Goal: Check status: Check status

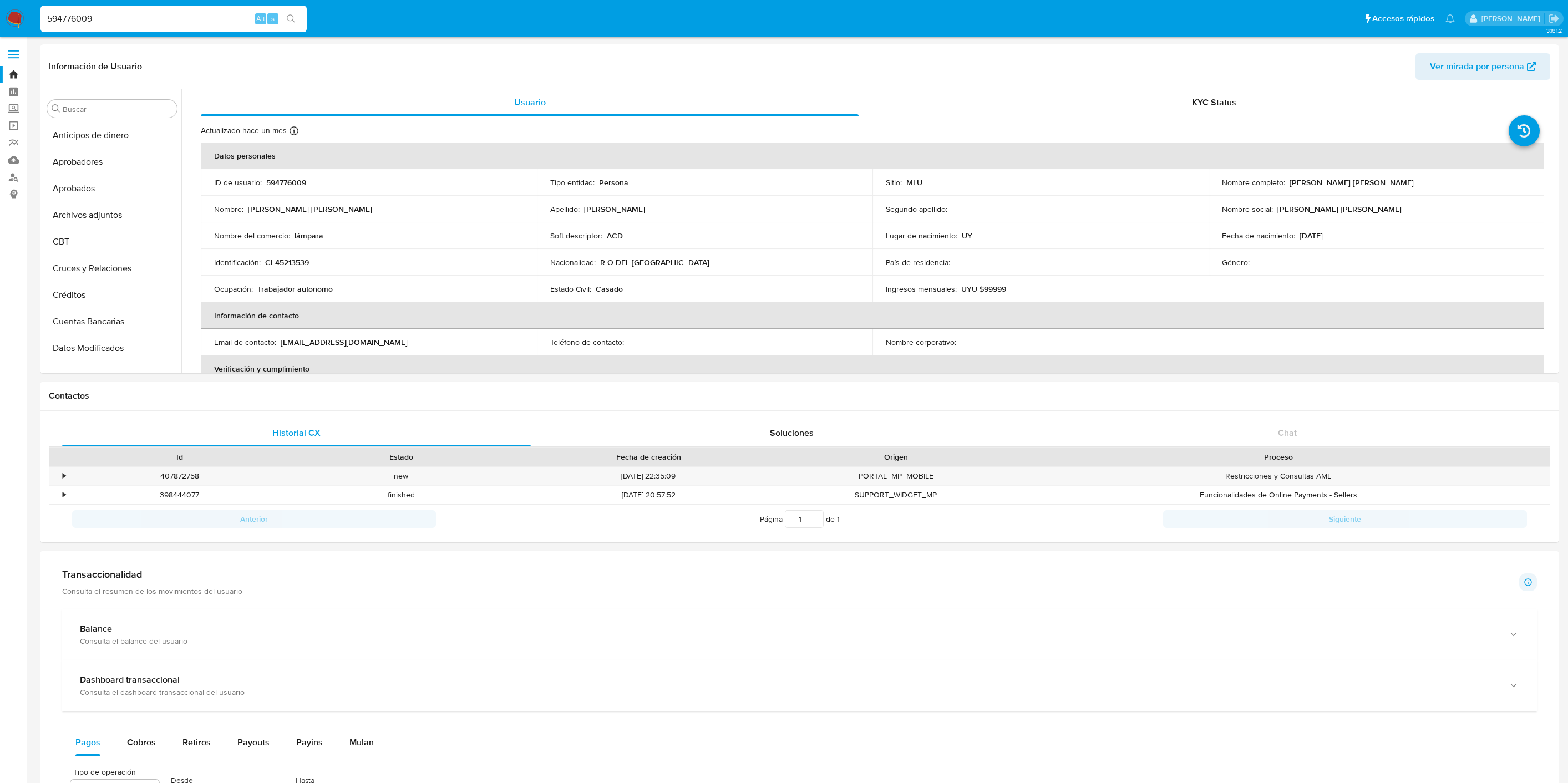
select select "10"
click at [140, 20] on input "594776009" at bounding box center [173, 19] width 266 height 15
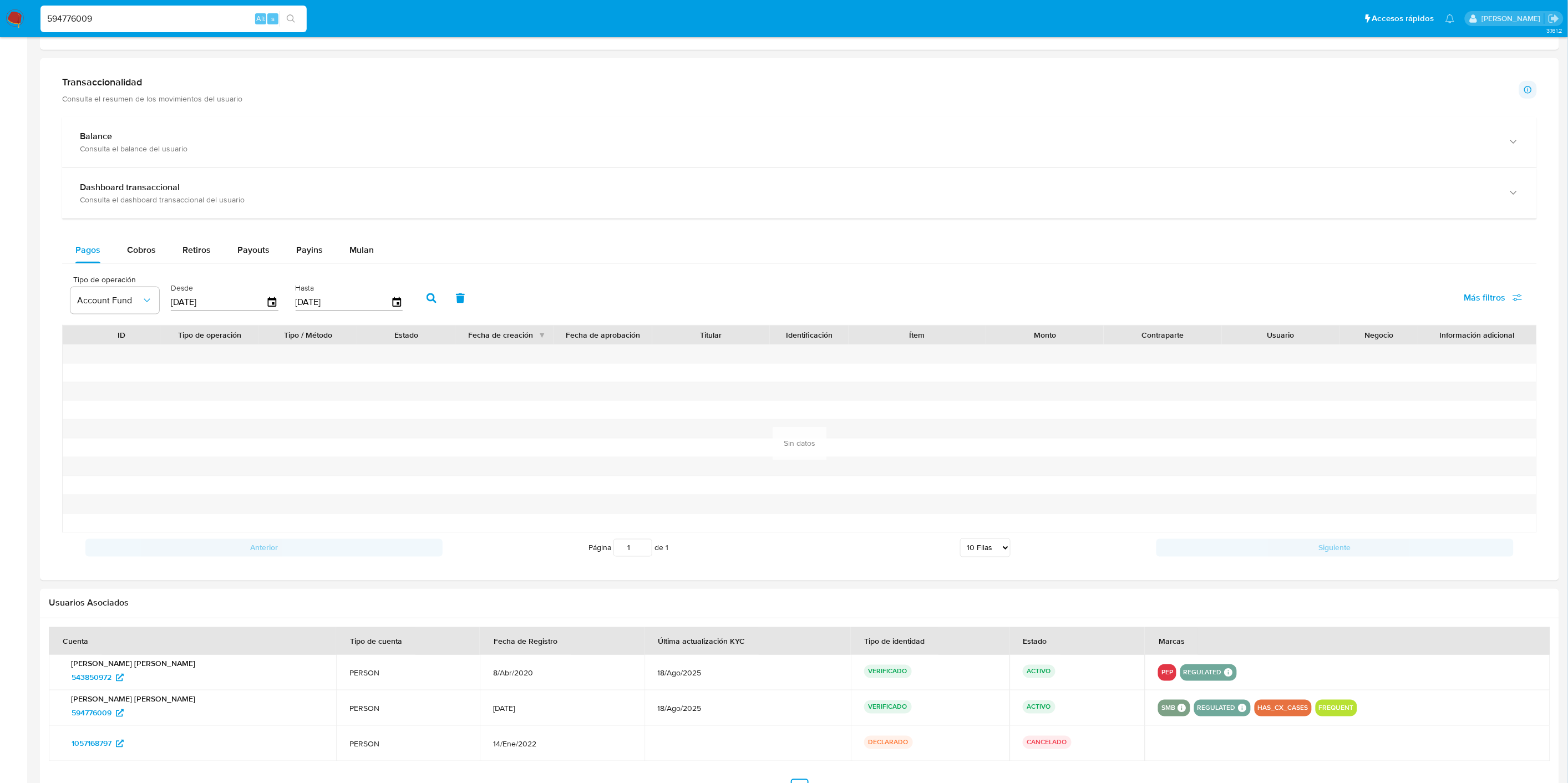
scroll to position [547, 0]
click at [140, 20] on input "594776009" at bounding box center [173, 19] width 266 height 15
paste input "258637184"
type input "258637184"
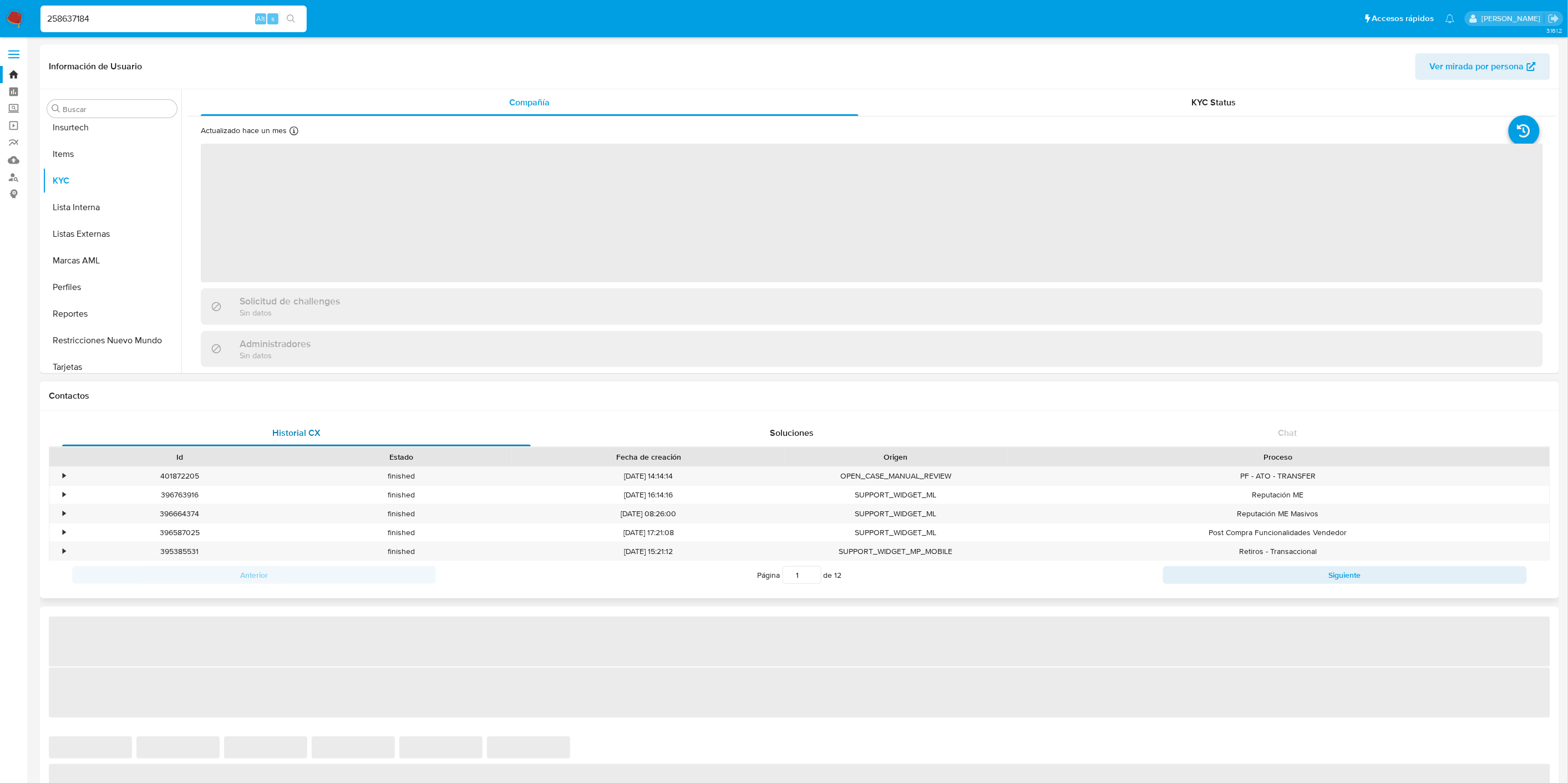
scroll to position [548, 0]
select select "10"
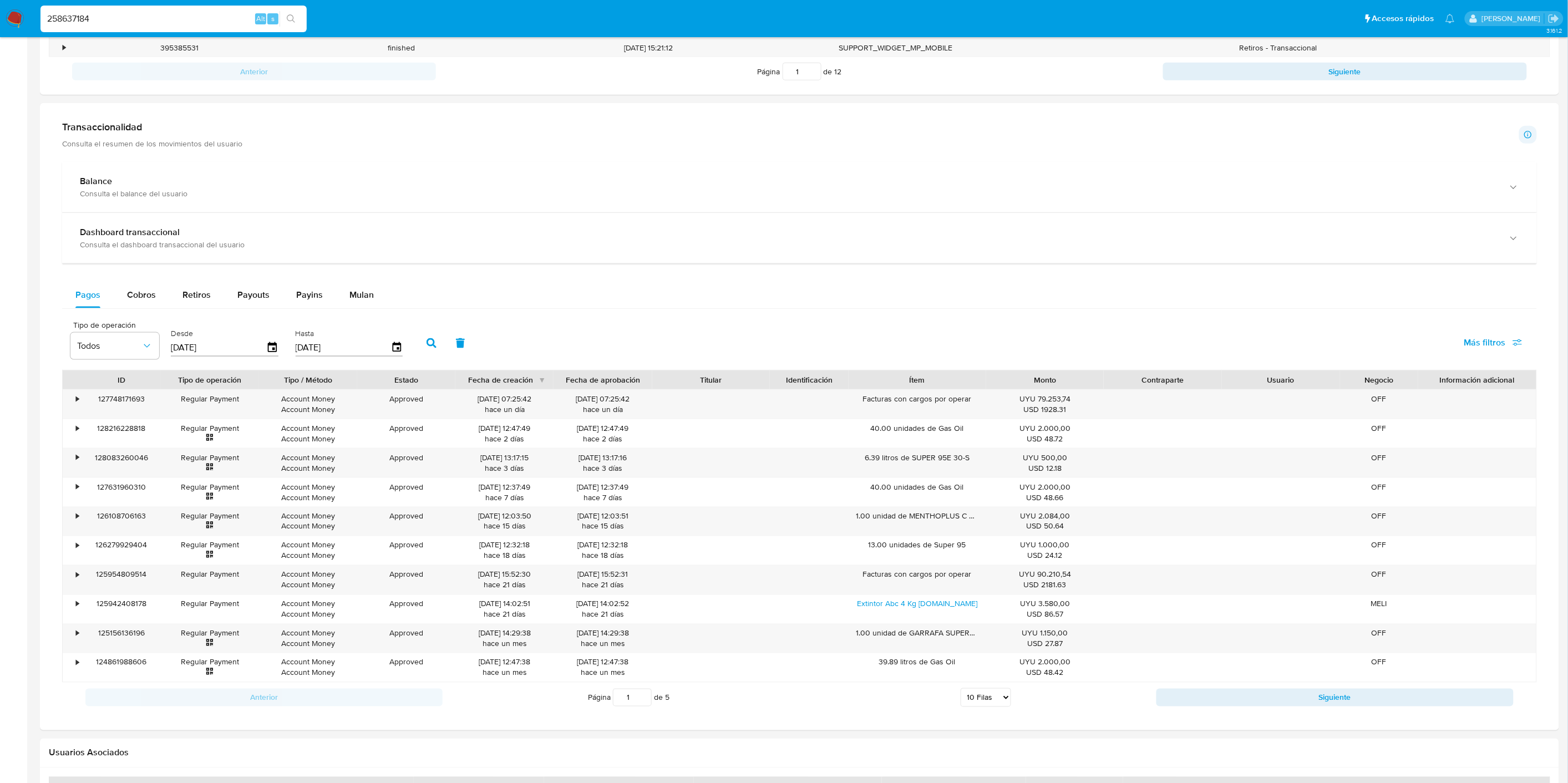
scroll to position [697, 0]
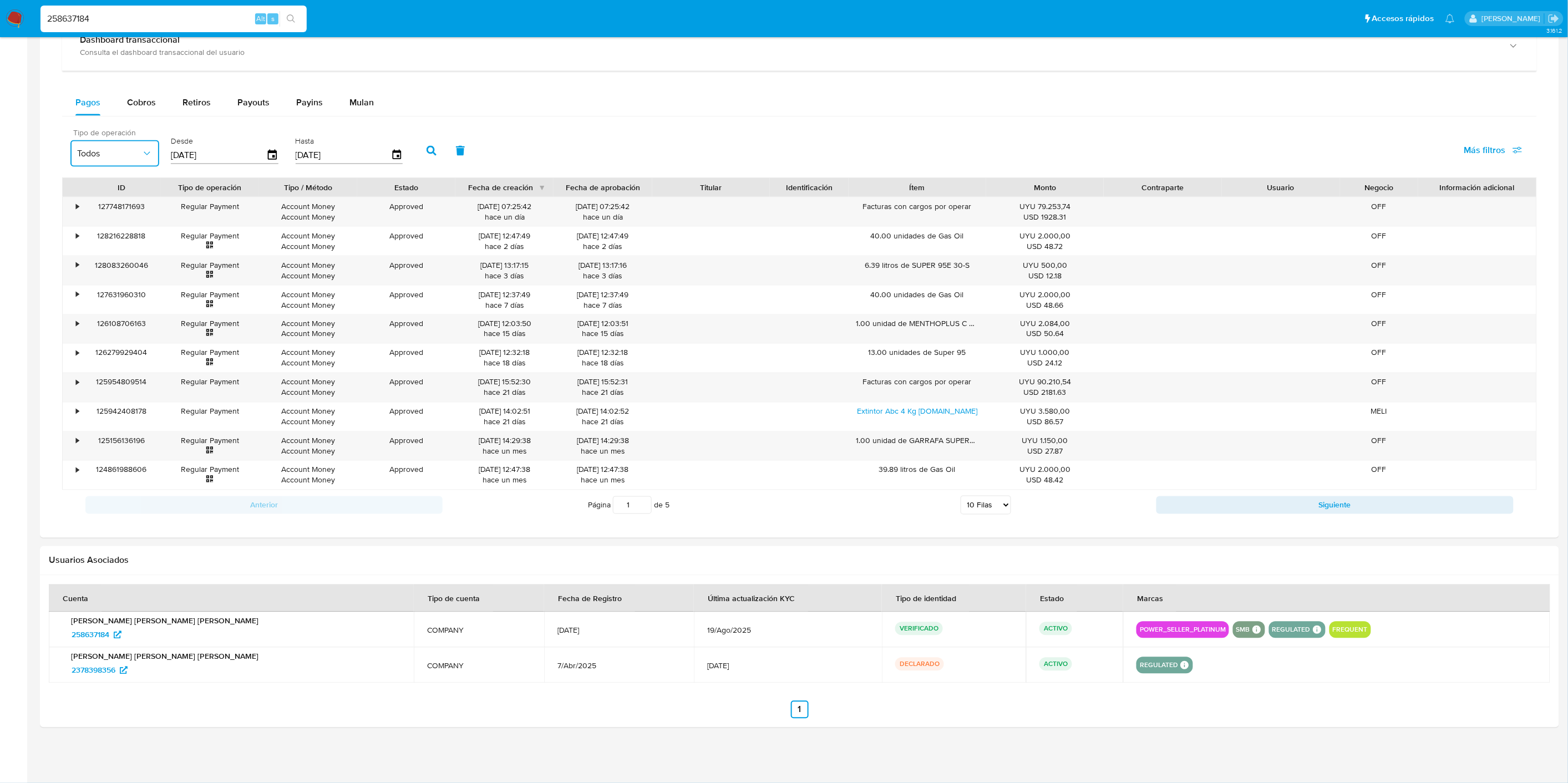
click at [134, 154] on span "Todos" at bounding box center [109, 154] width 64 height 11
click at [122, 307] on span "Account Fund" at bounding box center [105, 312] width 55 height 11
click at [420, 153] on button "button" at bounding box center [431, 151] width 29 height 26
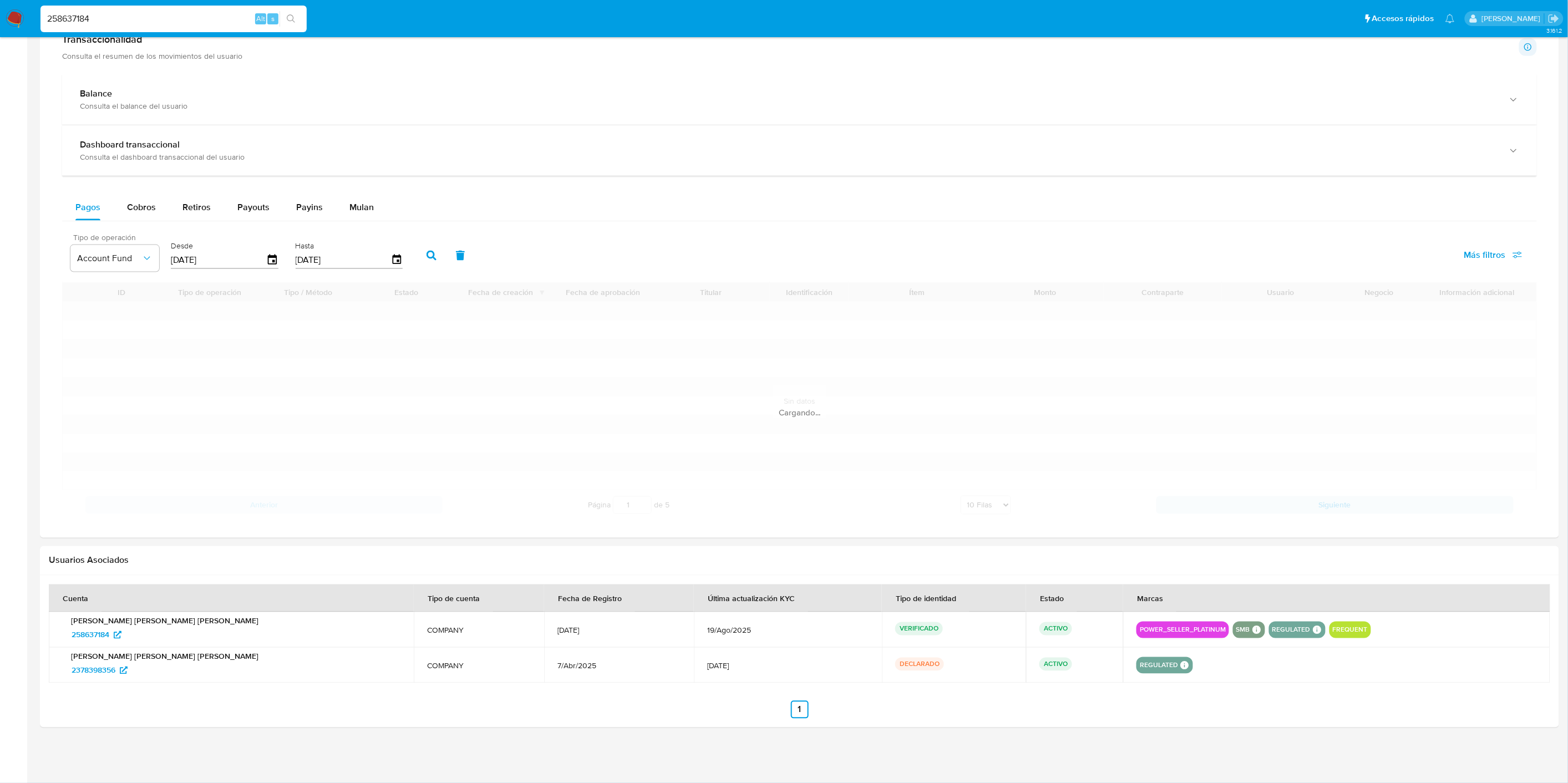
scroll to position [592, 0]
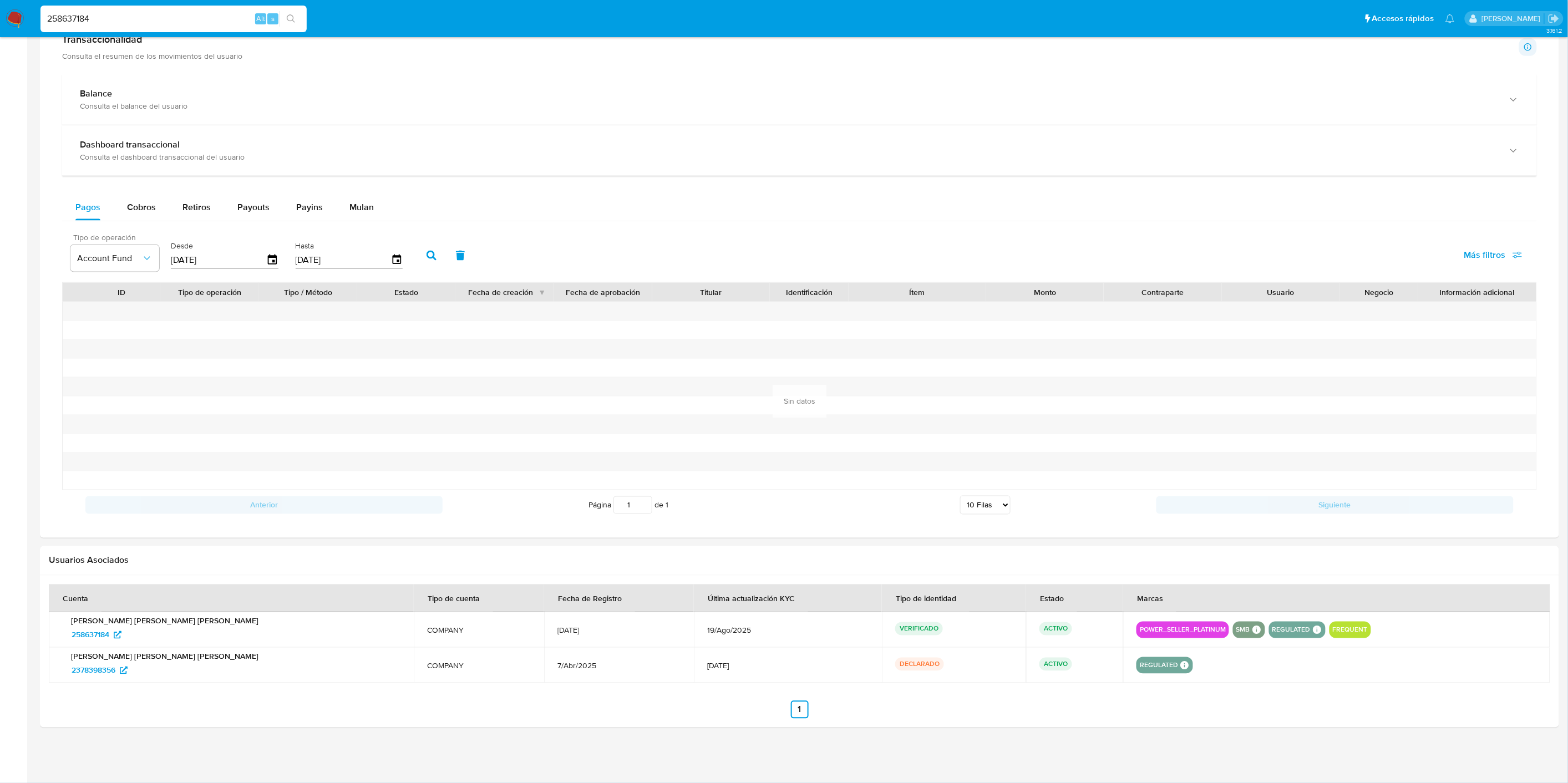
click at [187, 255] on input "[DATE]" at bounding box center [219, 260] width 96 height 18
type input "0_/__/____"
type input "[DATE]"
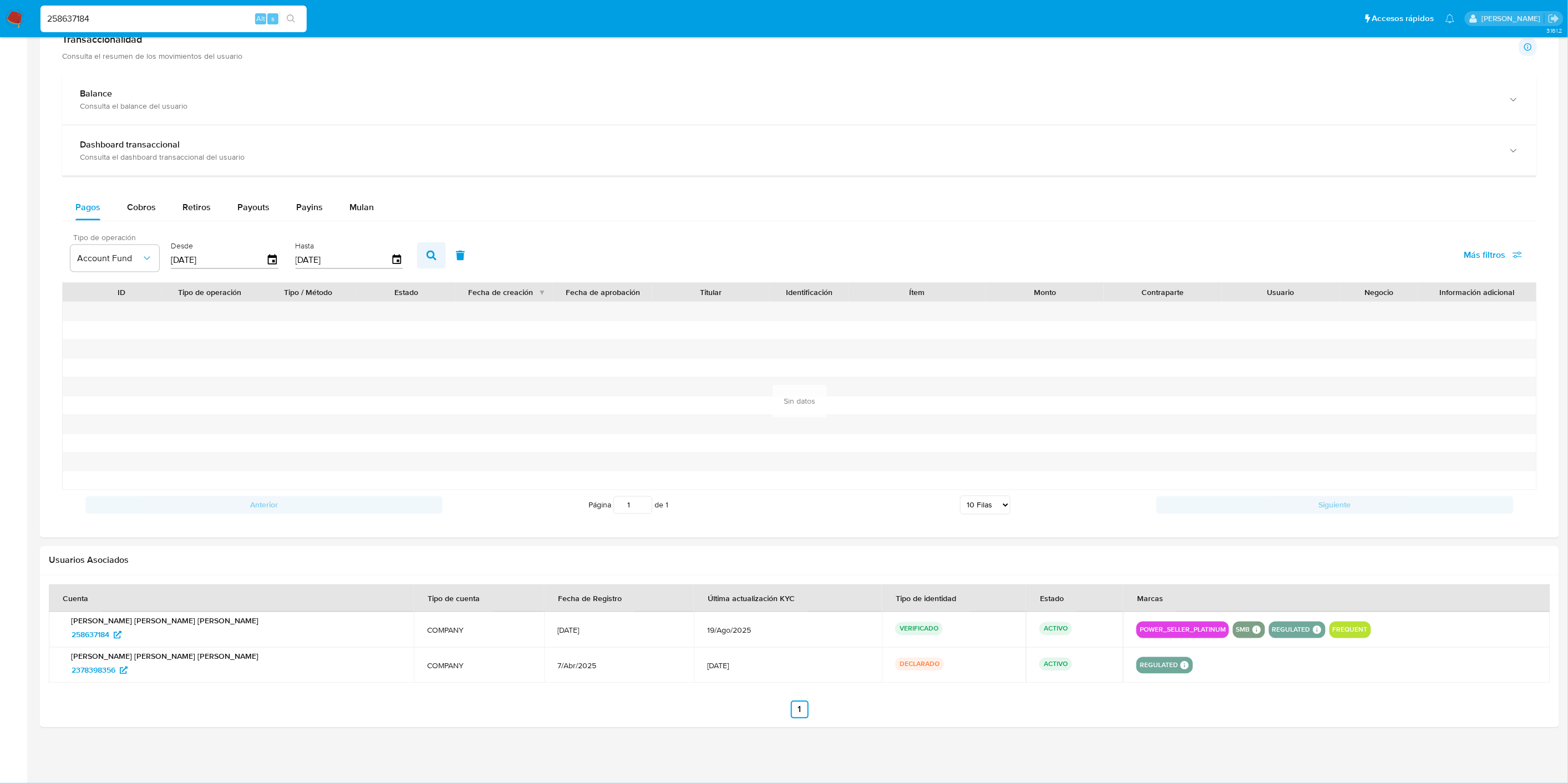
click at [427, 253] on icon "button" at bounding box center [432, 255] width 10 height 10
click at [313, 212] on span "Payins" at bounding box center [309, 207] width 26 height 13
select select "10"
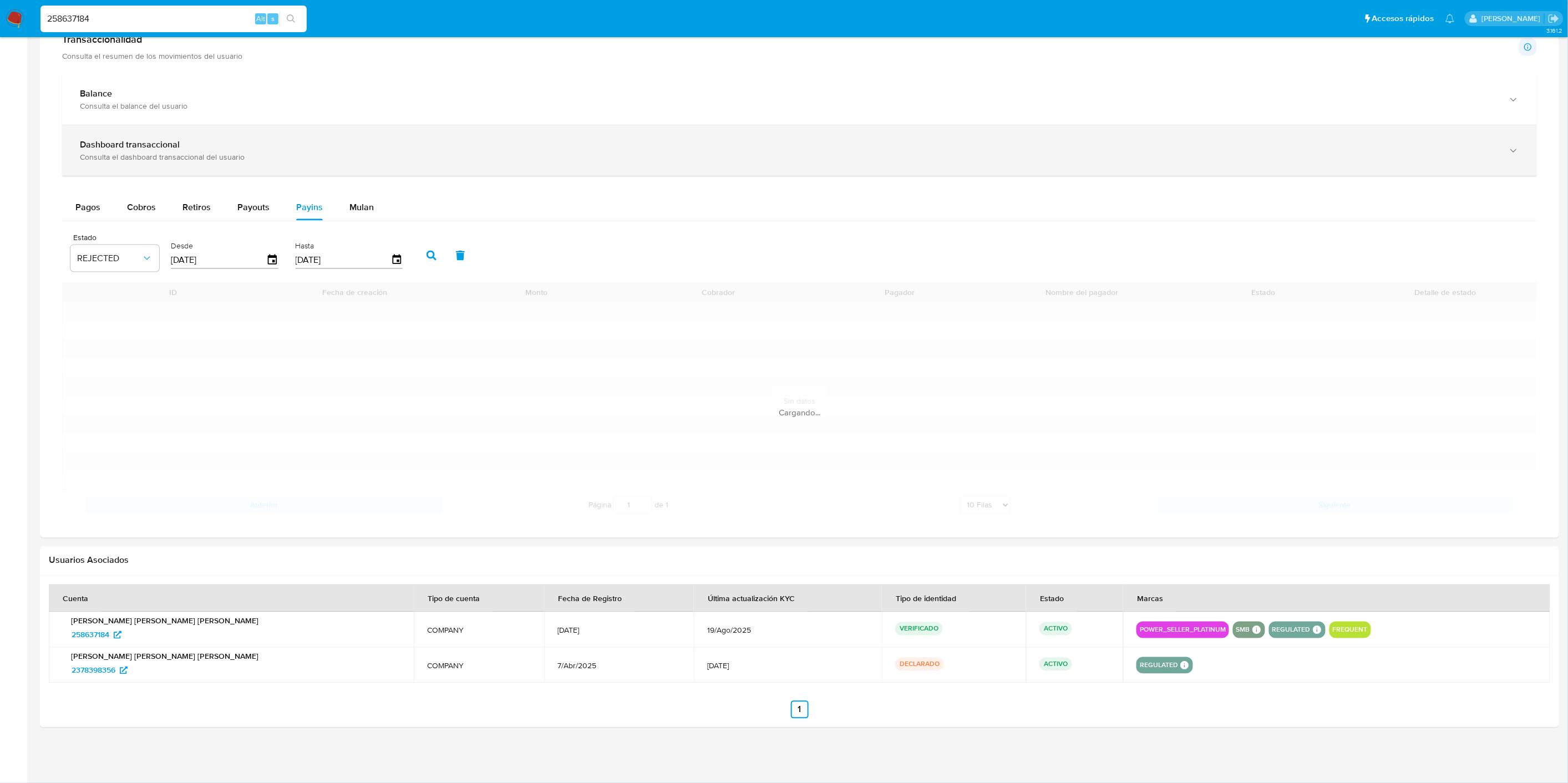
scroll to position [462, 0]
